Goal: Task Accomplishment & Management: Manage account settings

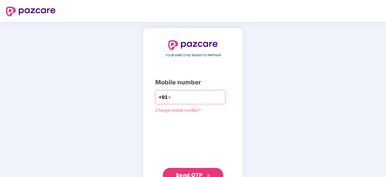
click at [173, 94] on input "number" at bounding box center [196, 97] width 49 height 10
type input "**********"
click at [195, 171] on span "Send OTP" at bounding box center [189, 174] width 27 height 6
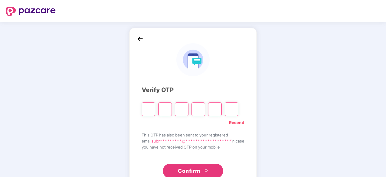
type input "*"
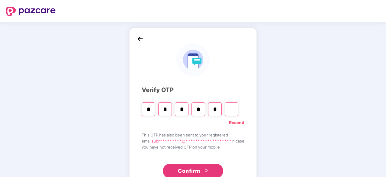
type input "*"
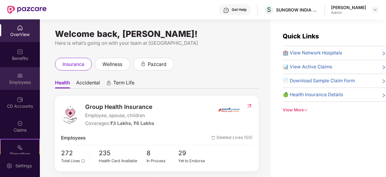
click at [18, 77] on img at bounding box center [20, 75] width 6 height 6
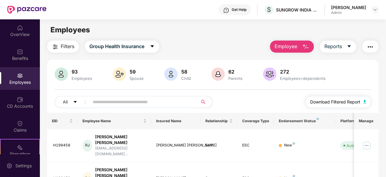
click at [365, 102] on img "button" at bounding box center [364, 102] width 3 height 4
click at [349, 45] on icon "caret-down" at bounding box center [348, 46] width 3 height 2
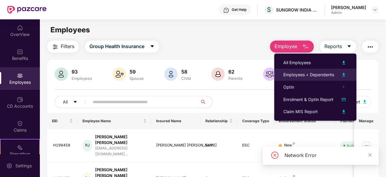
click at [342, 74] on img at bounding box center [343, 74] width 7 height 7
